Goal: Transaction & Acquisition: Purchase product/service

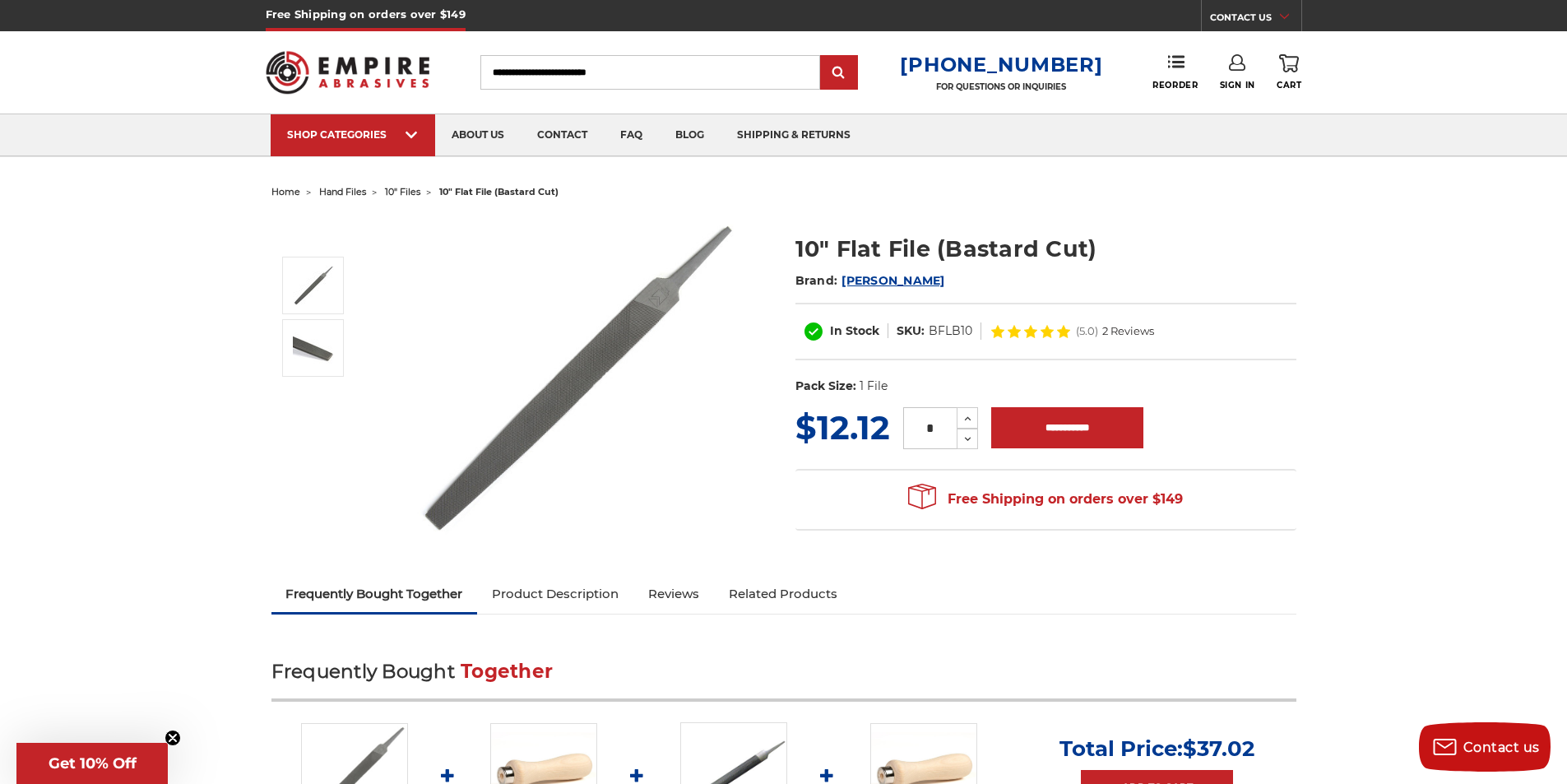
click at [654, 297] on img at bounding box center [576, 379] width 329 height 326
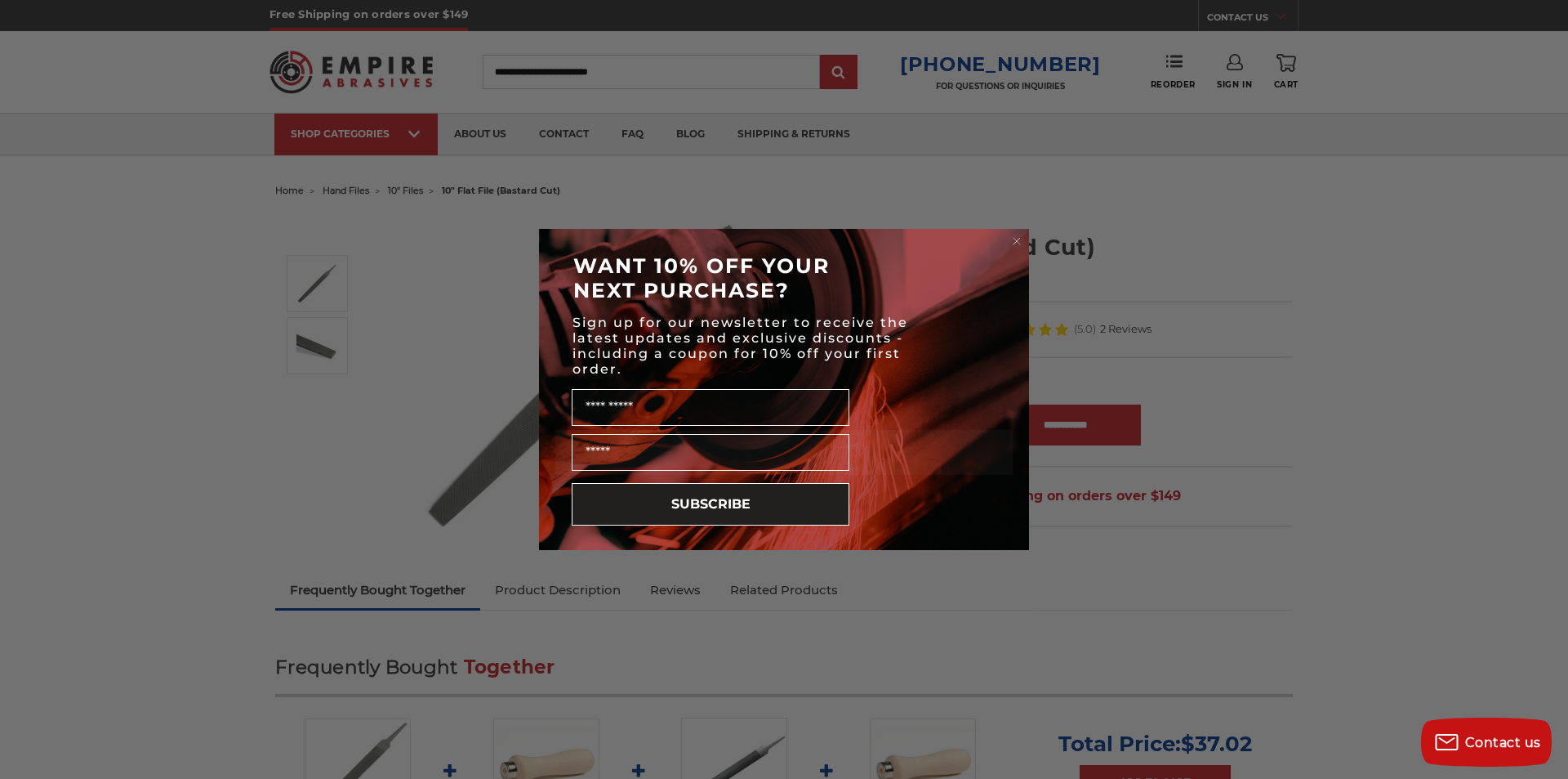
click at [1016, 240] on icon "Close dialog" at bounding box center [1017, 241] width 7 height 7
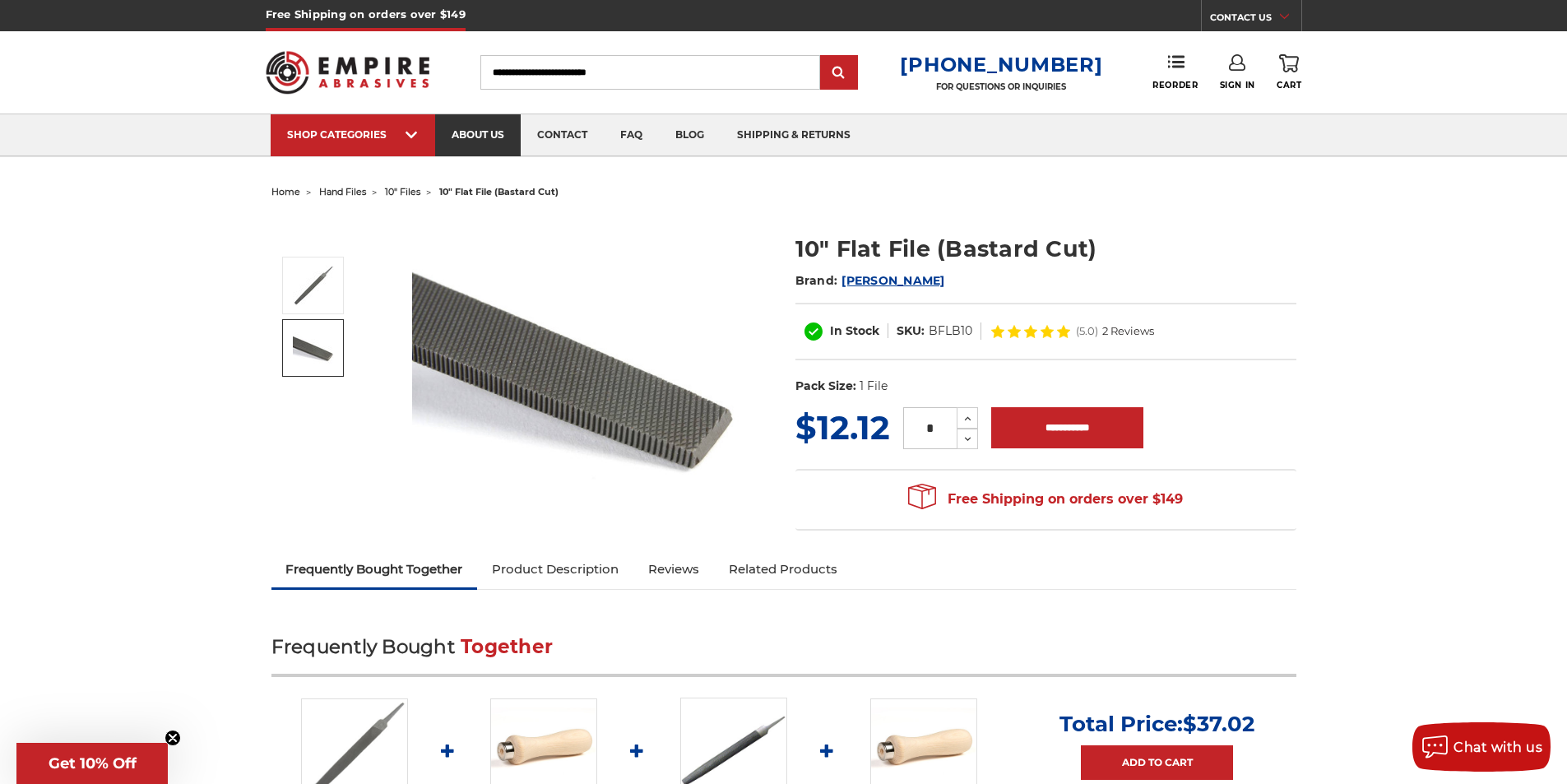
click at [491, 134] on link "about us" at bounding box center [477, 135] width 85 height 42
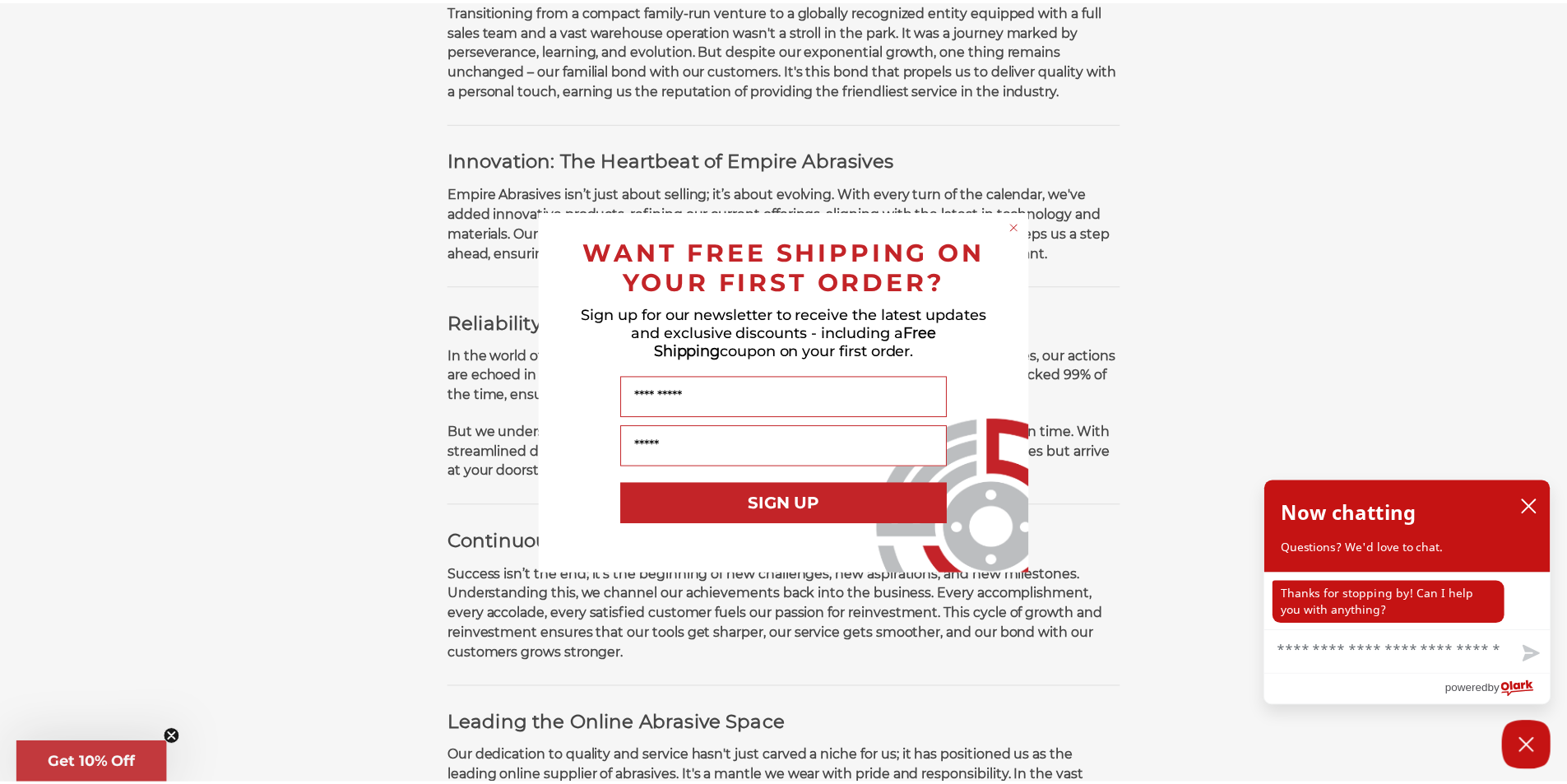
scroll to position [740, 0]
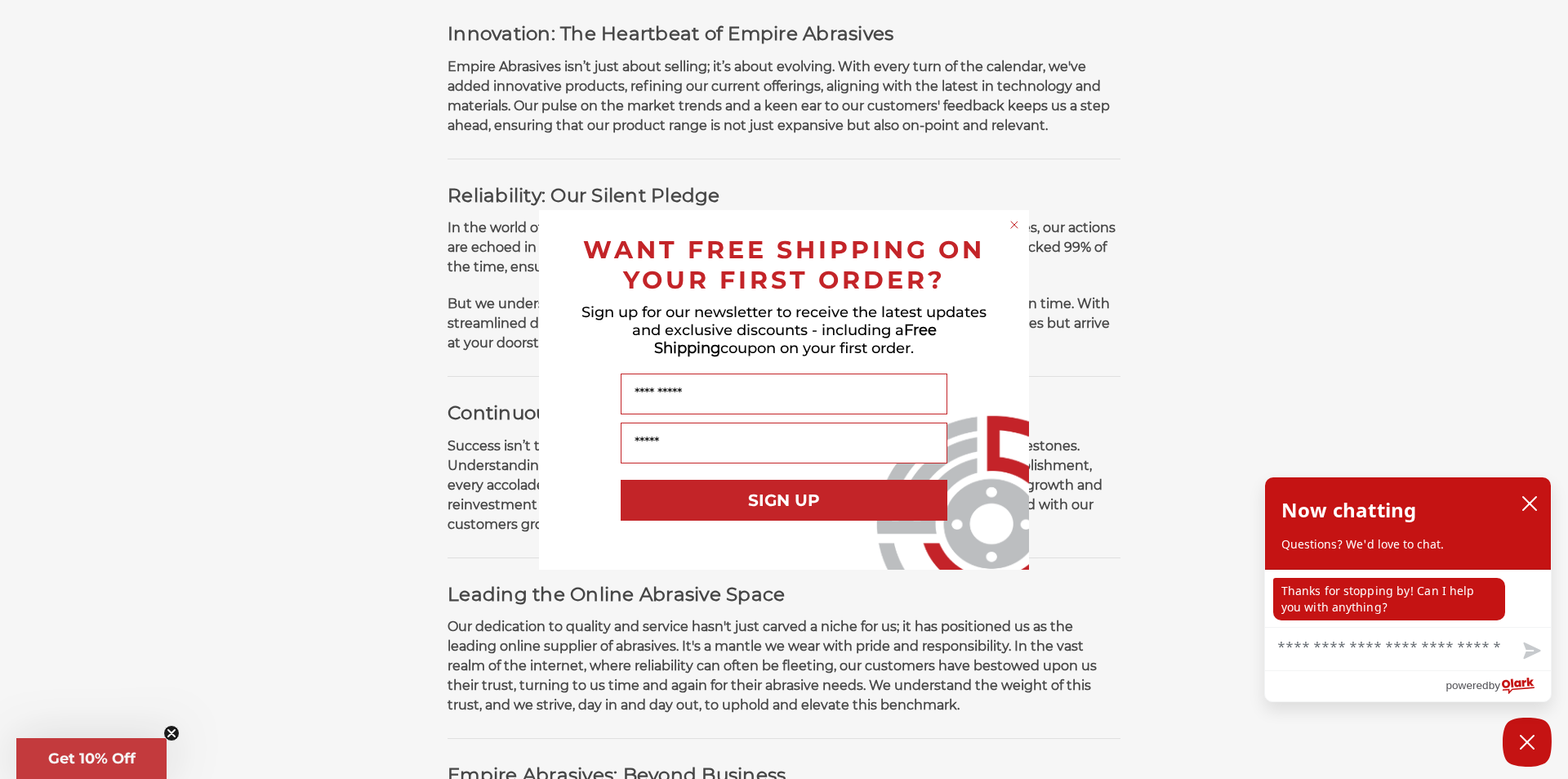
click at [1015, 227] on circle "Close dialog" at bounding box center [1015, 224] width 15 height 15
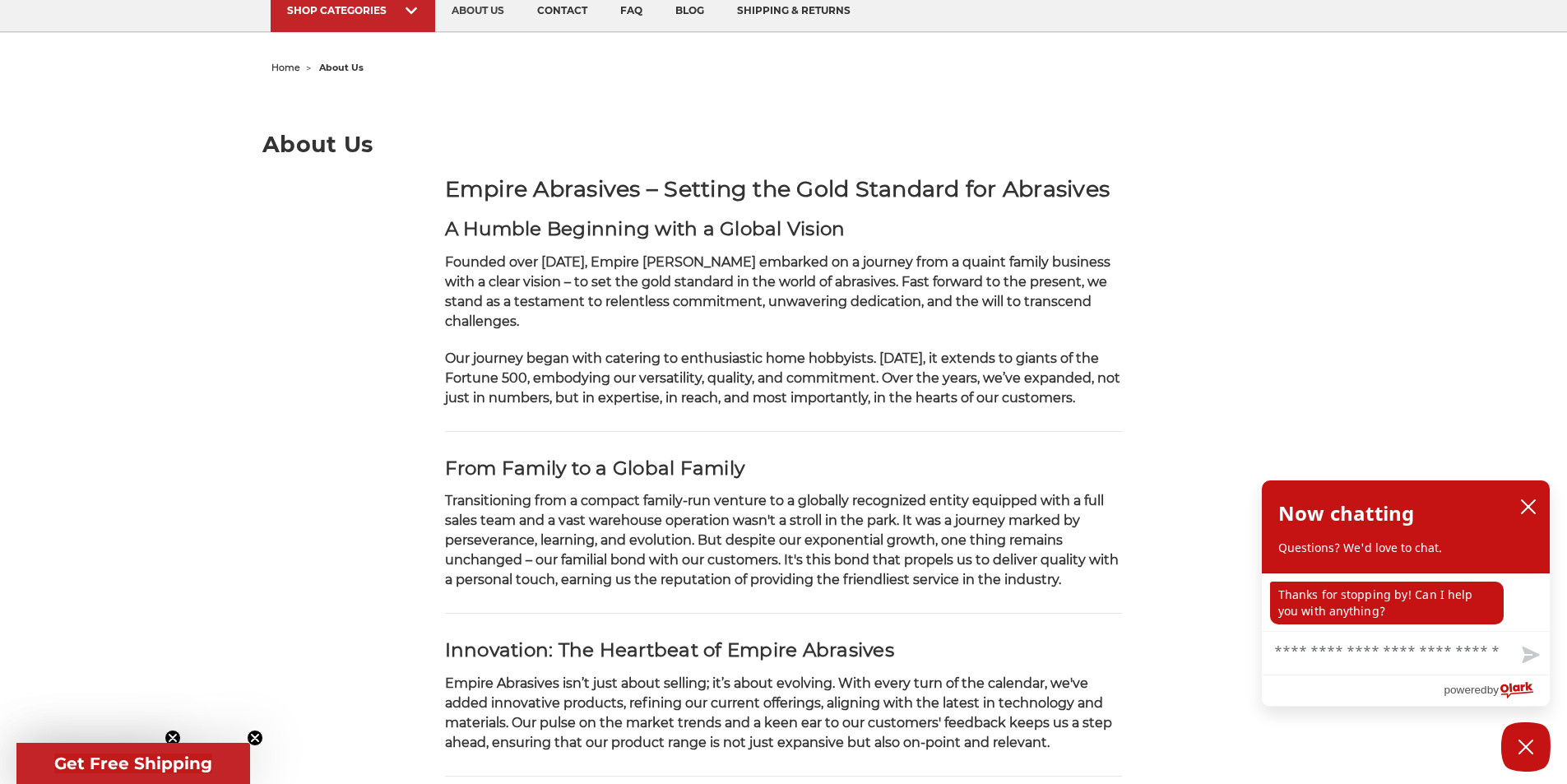
scroll to position [0, 0]
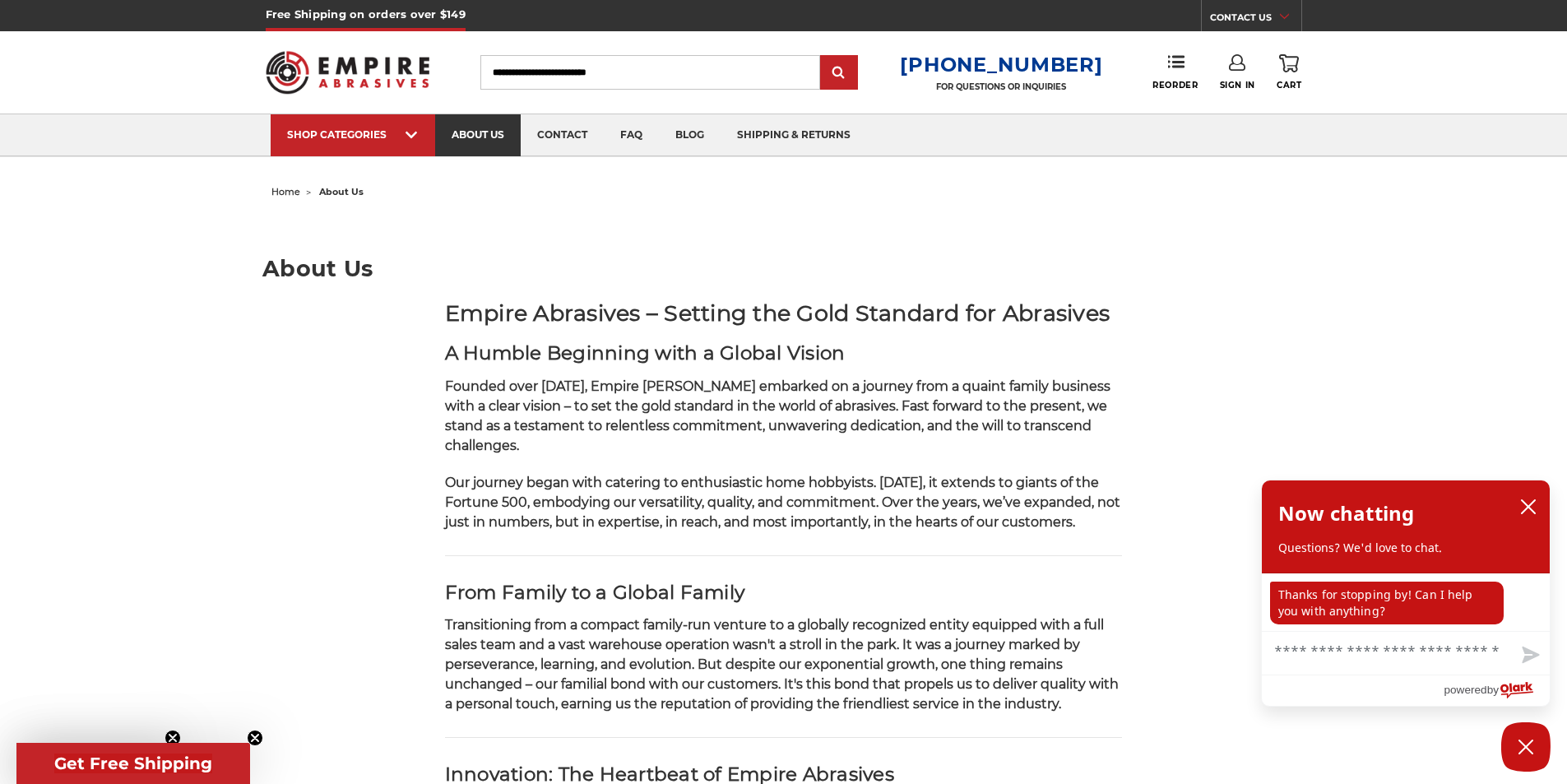
click at [491, 134] on link "about us" at bounding box center [477, 135] width 85 height 42
